Goal: Task Accomplishment & Management: Use online tool/utility

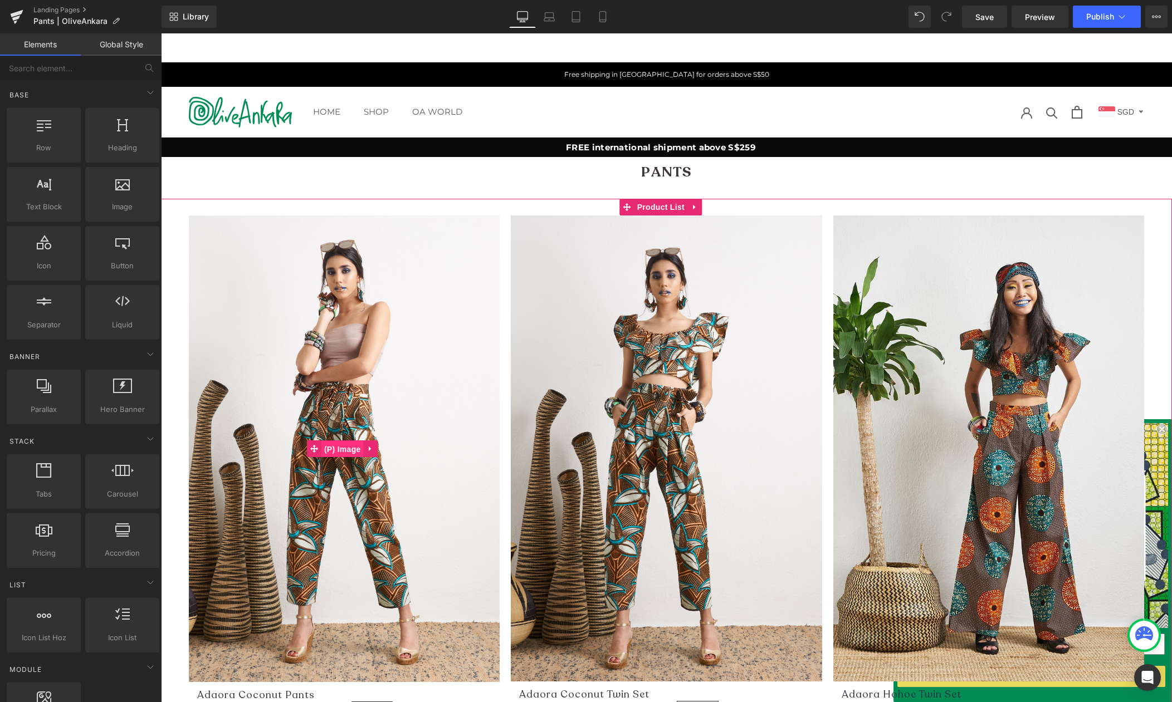
click at [339, 445] on span "(P) Image" at bounding box center [342, 449] width 42 height 17
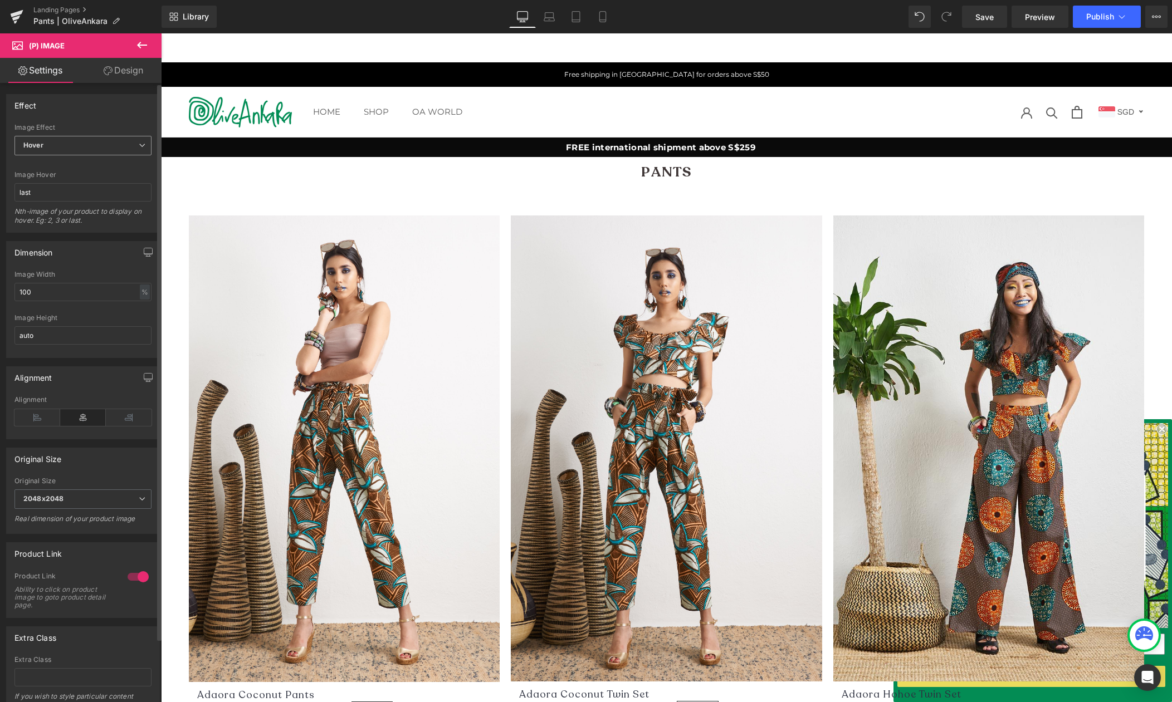
click at [74, 142] on span "Hover" at bounding box center [82, 145] width 137 height 19
click at [74, 142] on span "Hover" at bounding box center [80, 145] width 133 height 19
click at [43, 193] on input "last" at bounding box center [82, 192] width 137 height 18
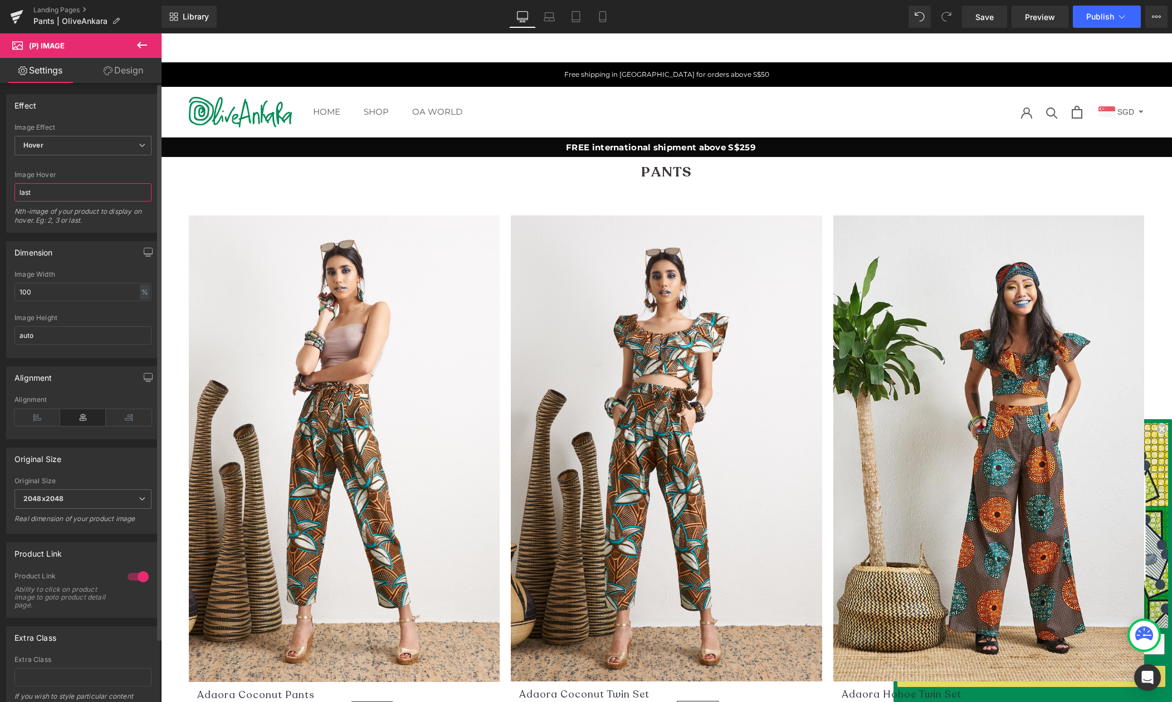
click at [43, 193] on input "last" at bounding box center [82, 192] width 137 height 18
click at [125, 151] on span "Hover" at bounding box center [82, 145] width 137 height 19
click at [96, 165] on li "Default" at bounding box center [80, 165] width 133 height 17
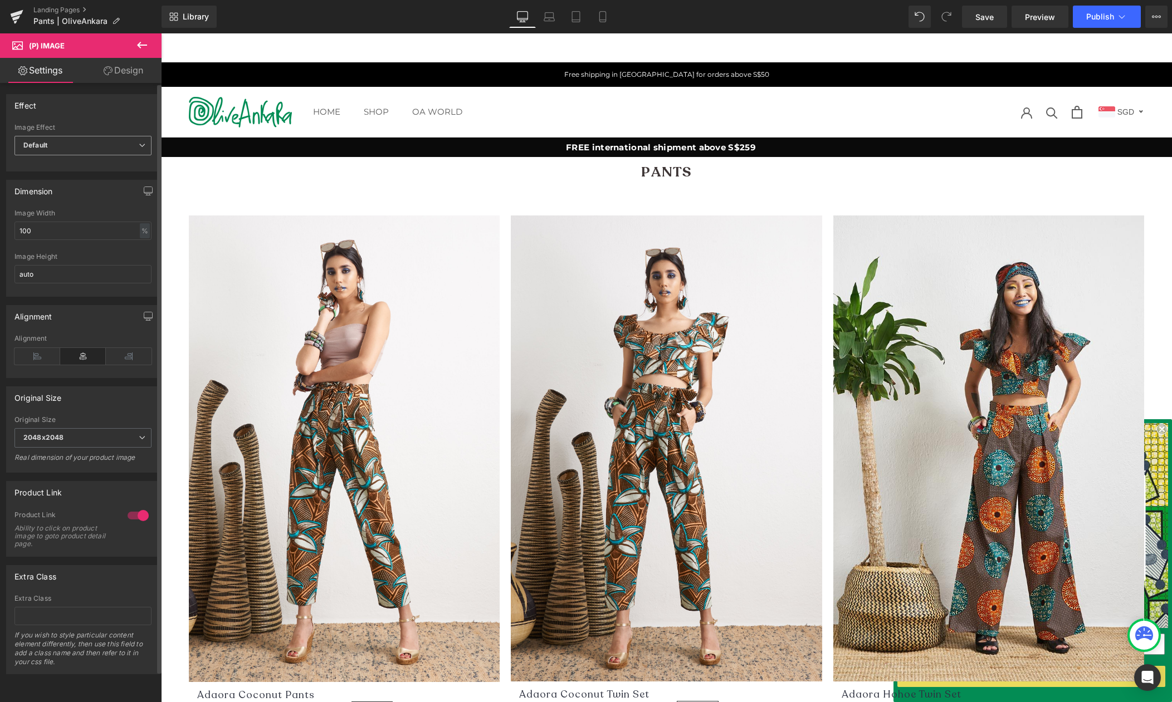
click at [121, 141] on span "Default" at bounding box center [82, 145] width 137 height 19
click at [47, 198] on div "Hover" at bounding box center [41, 199] width 20 height 8
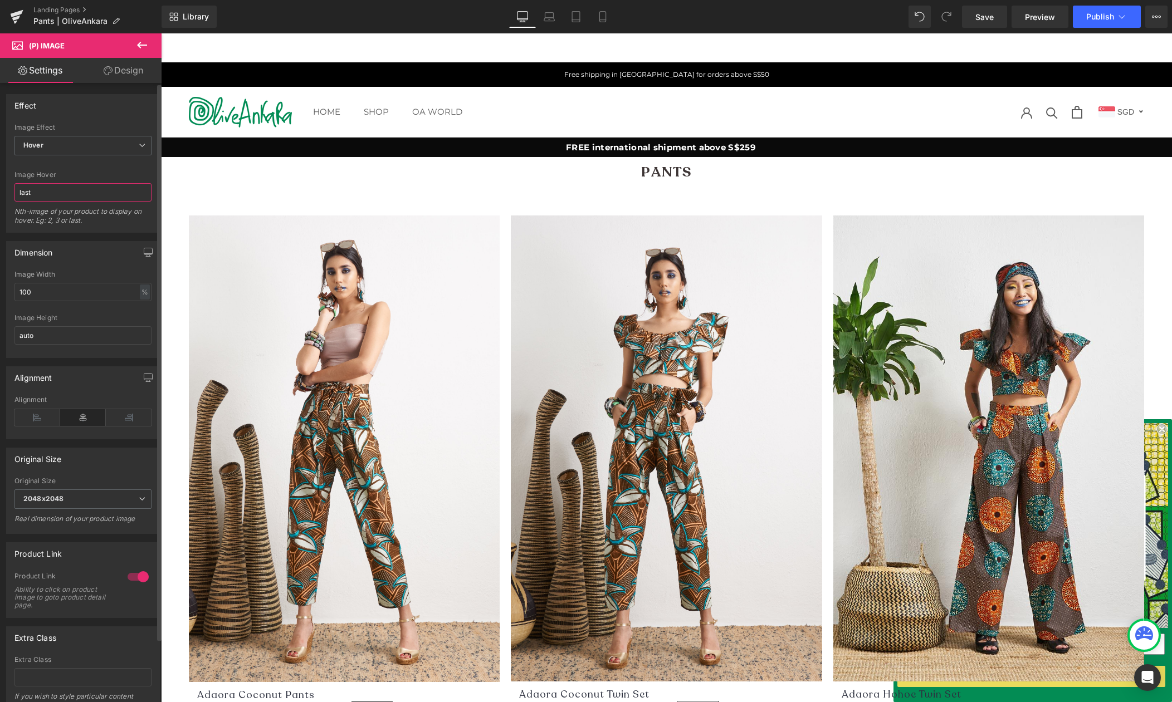
click at [41, 192] on input "last" at bounding box center [82, 192] width 137 height 18
type input "2"
click at [109, 168] on div at bounding box center [82, 164] width 137 height 7
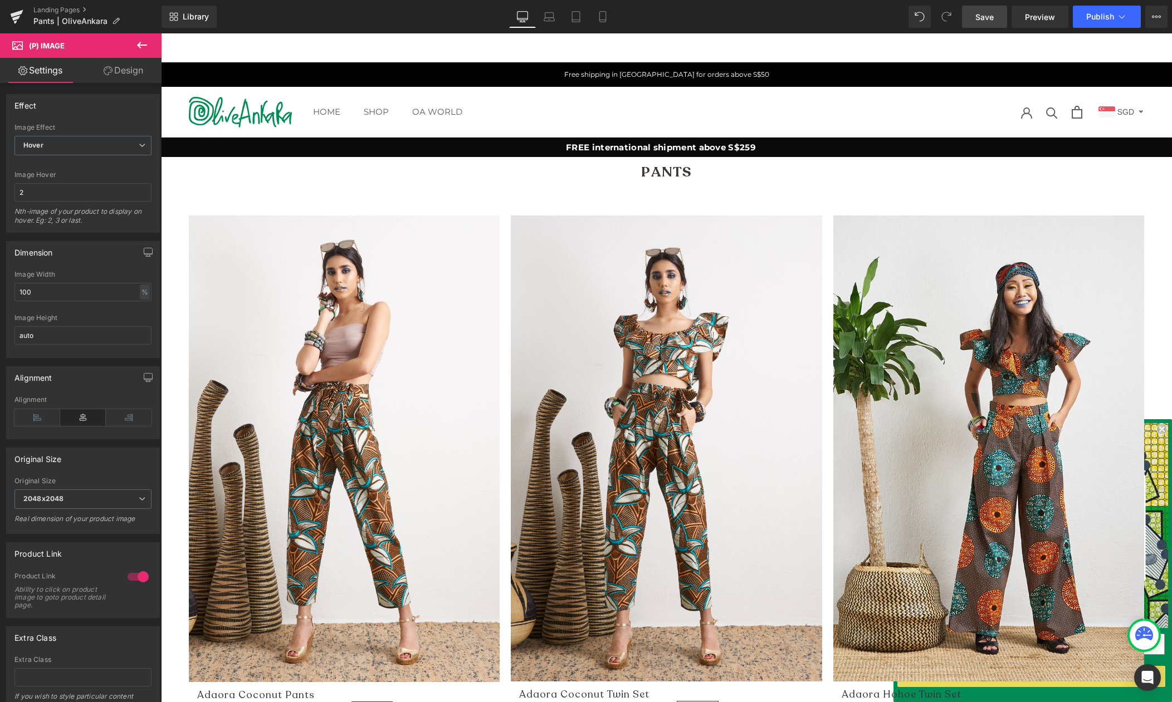
click at [985, 14] on span "Save" at bounding box center [984, 17] width 18 height 12
click at [1106, 17] on span "Publish" at bounding box center [1100, 16] width 28 height 9
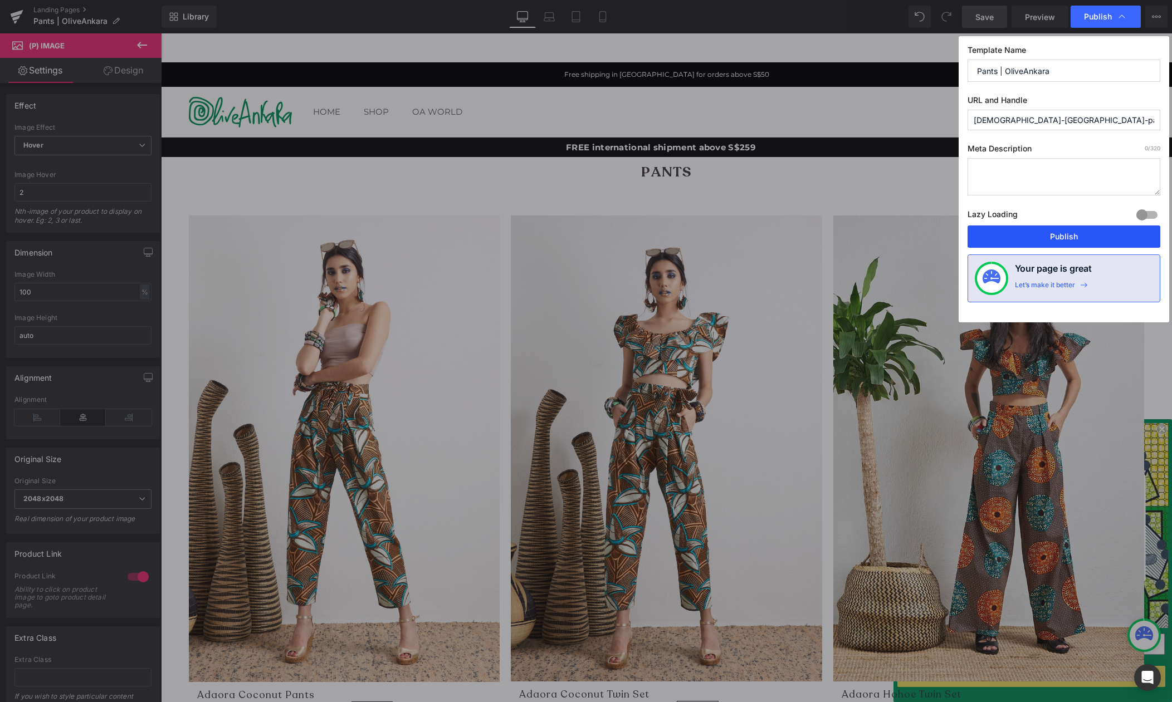
click at [1055, 237] on button "Publish" at bounding box center [1063, 237] width 193 height 22
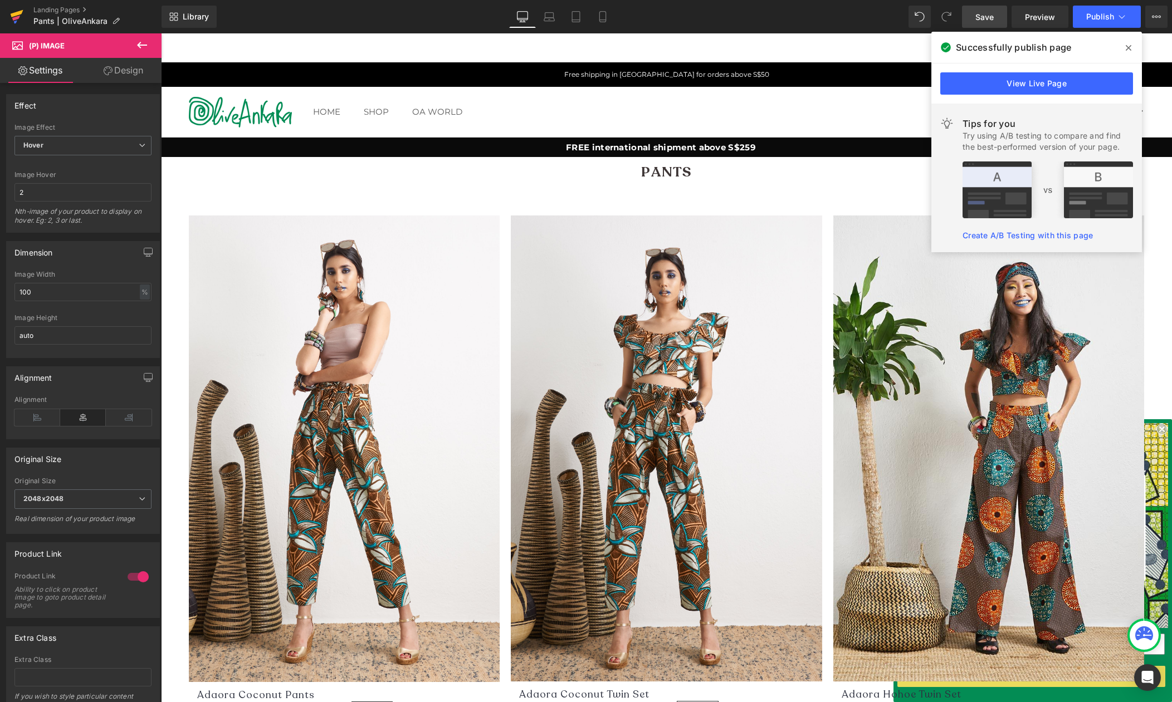
click at [20, 17] on icon at bounding box center [16, 17] width 13 height 28
